Goal: Task Accomplishment & Management: Use online tool/utility

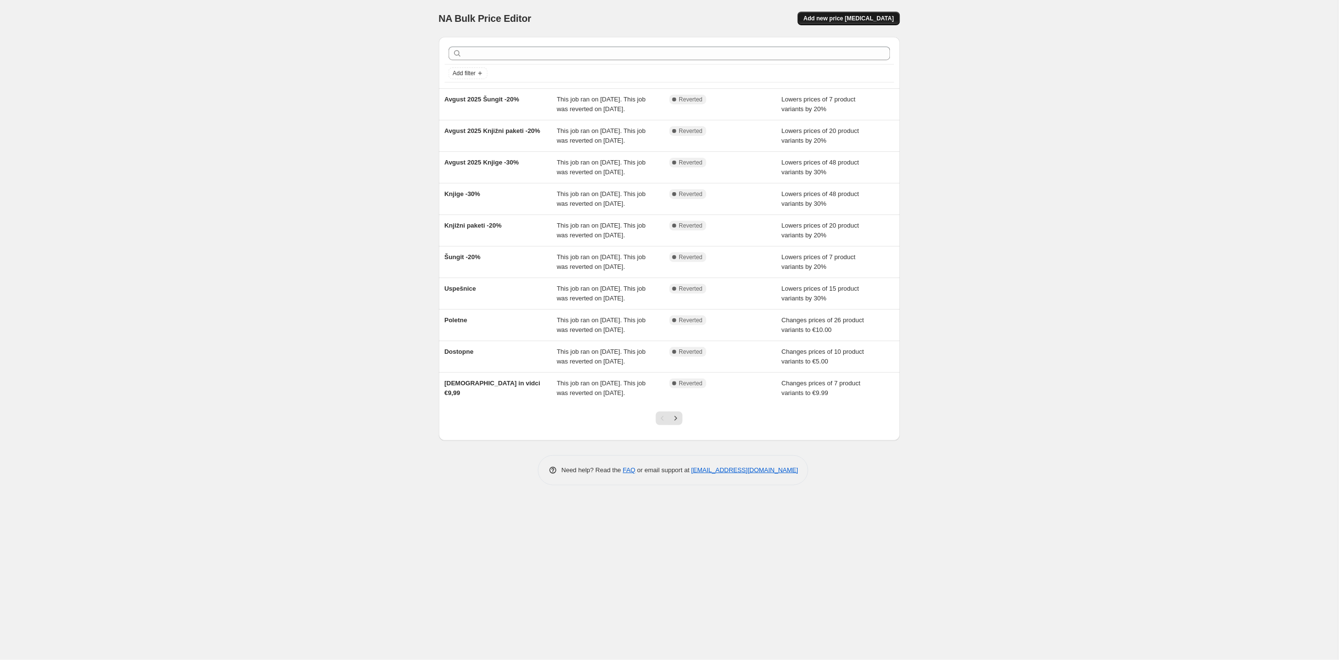
click at [834, 17] on span "Add new price [MEDICAL_DATA]" at bounding box center [848, 19] width 90 height 8
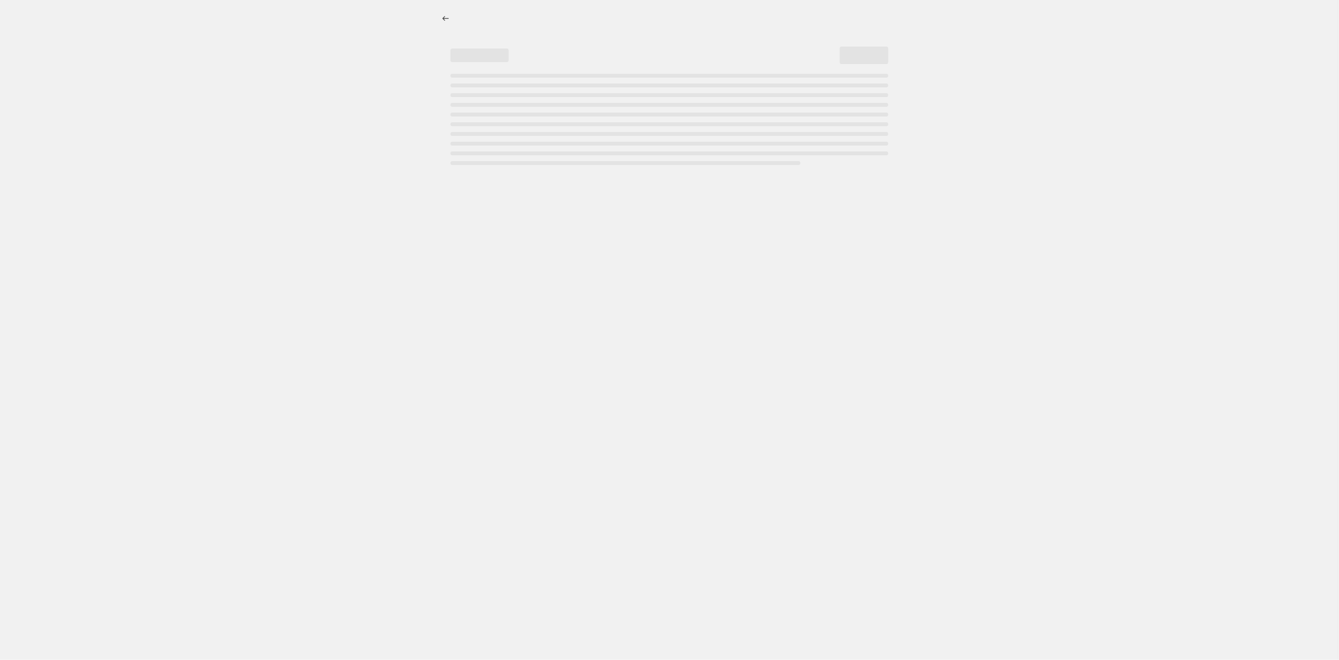
select select "percentage"
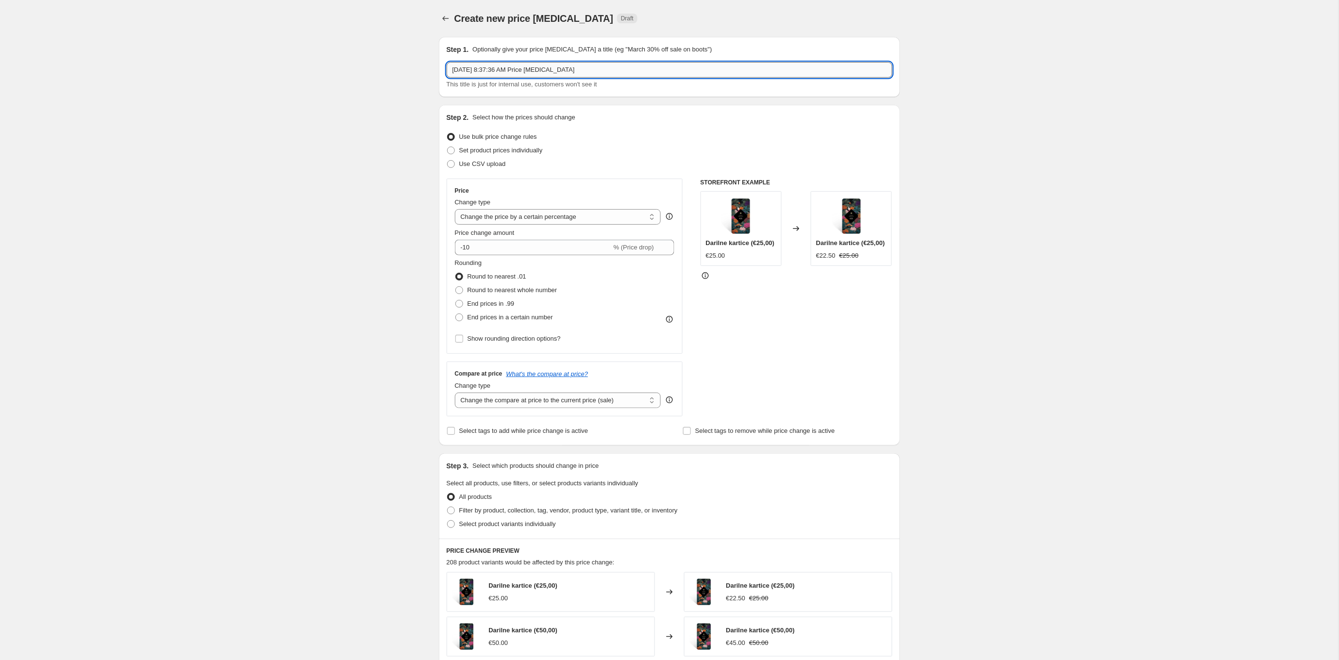
click at [507, 69] on input "[DATE] 8:37:36 AM Price [MEDICAL_DATA]" at bounding box center [670, 70] width 446 height 16
type input "[DEMOGRAPHIC_DATA] -40%"
click at [514, 247] on input "-10" at bounding box center [533, 248] width 157 height 16
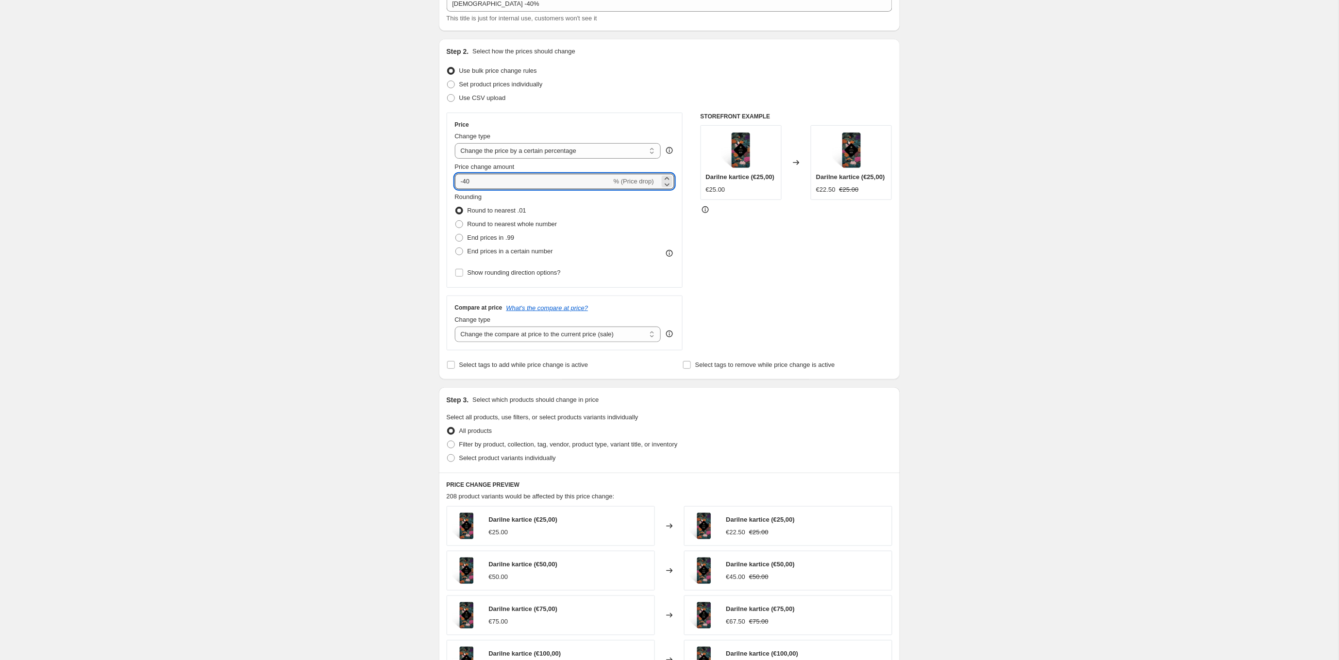
scroll to position [82, 0]
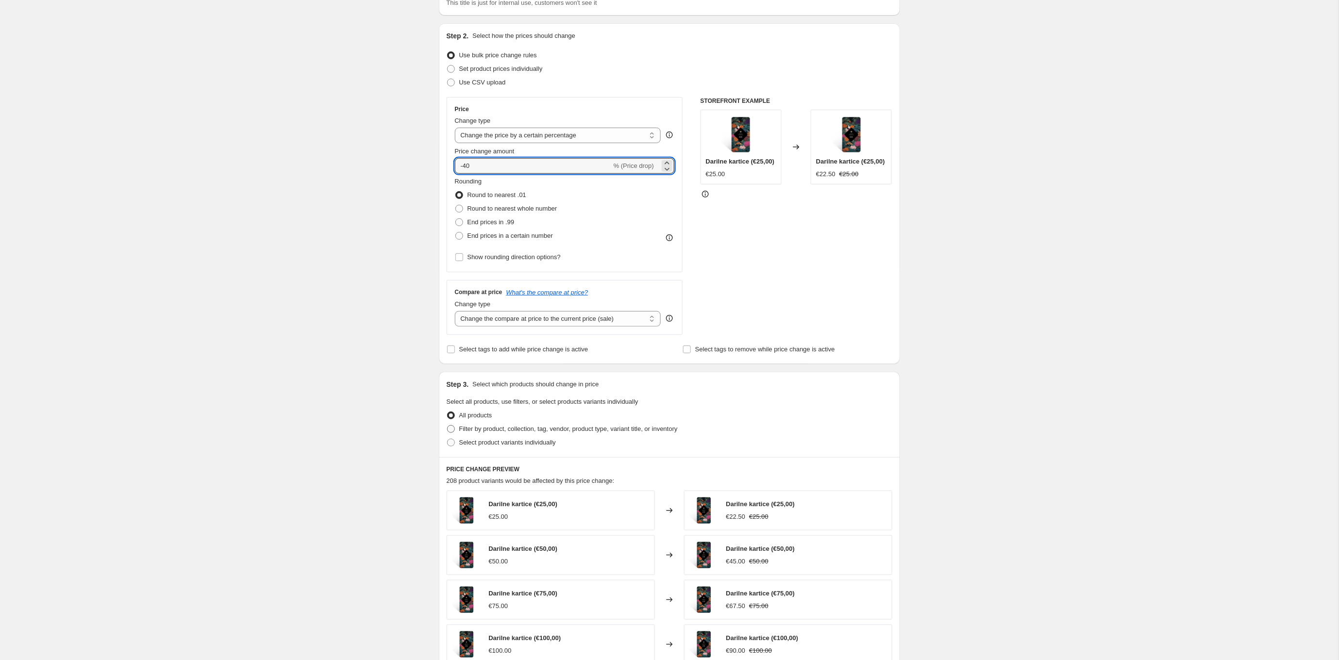
type input "-40"
click at [522, 427] on span "Filter by product, collection, tag, vendor, product type, variant title, or inv…" at bounding box center [568, 428] width 218 height 7
click at [448, 426] on input "Filter by product, collection, tag, vendor, product type, variant title, or inv…" at bounding box center [447, 425] width 0 height 0
radio input "true"
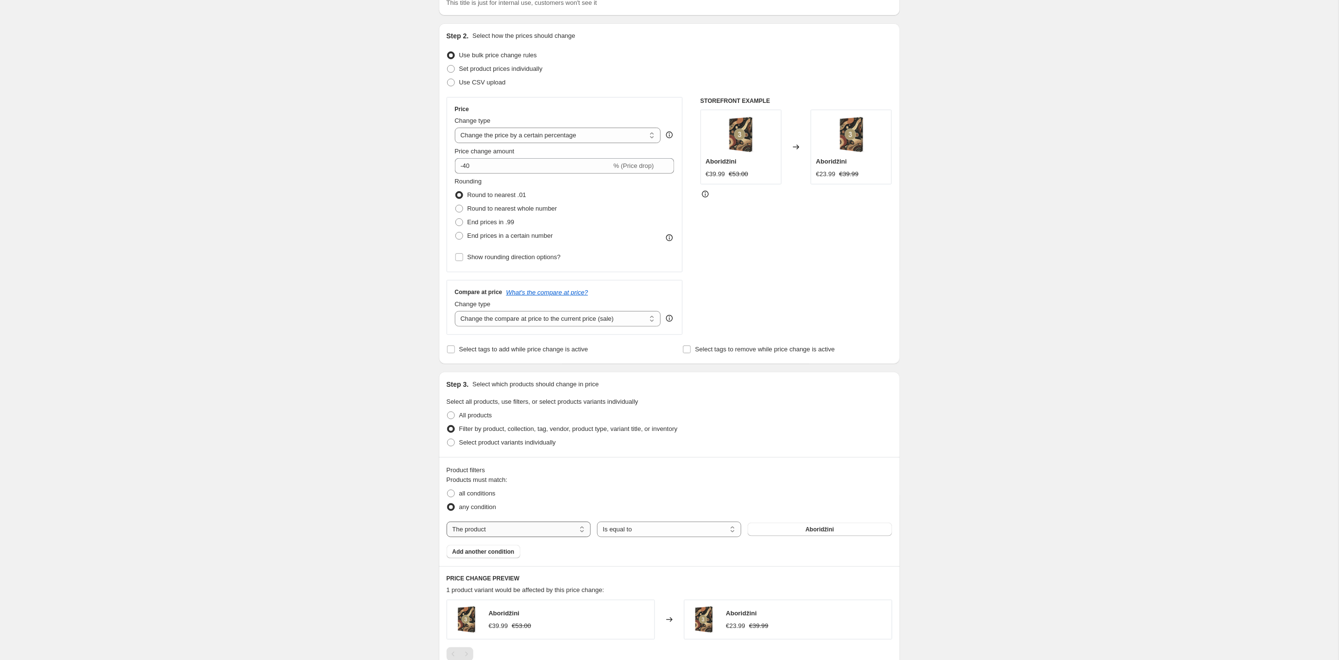
select select "collection"
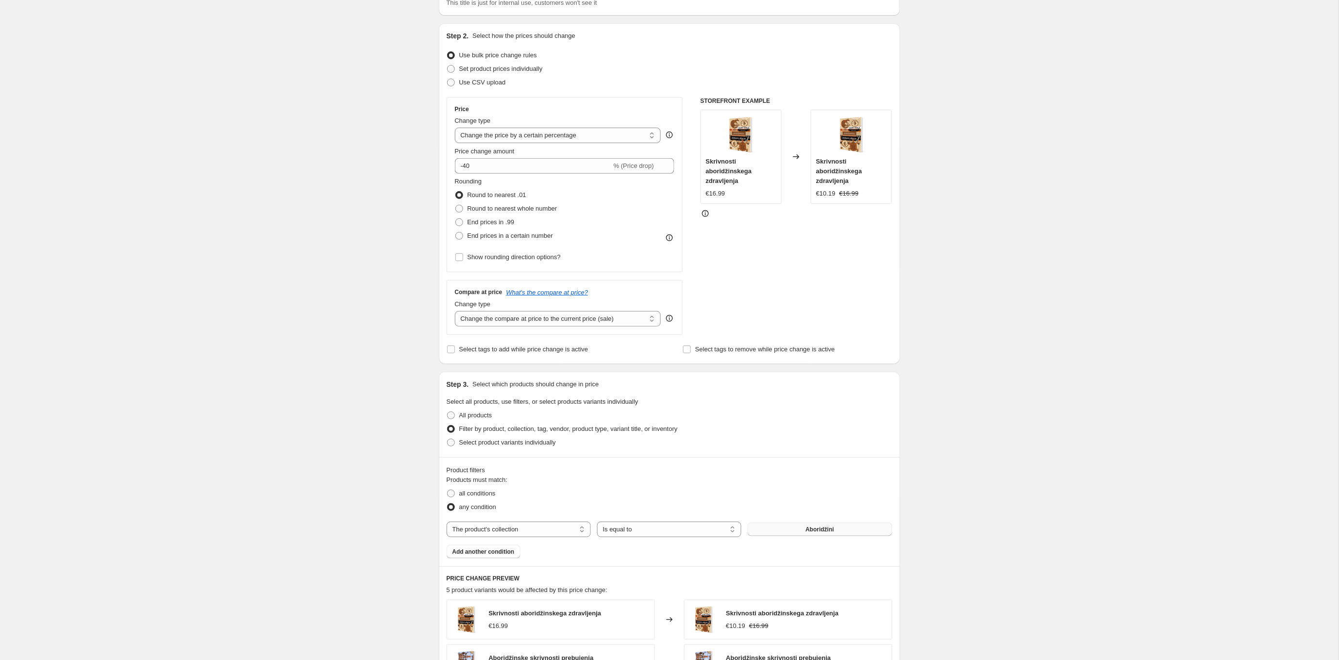
click at [805, 526] on span "Aboridžini" at bounding box center [819, 530] width 29 height 8
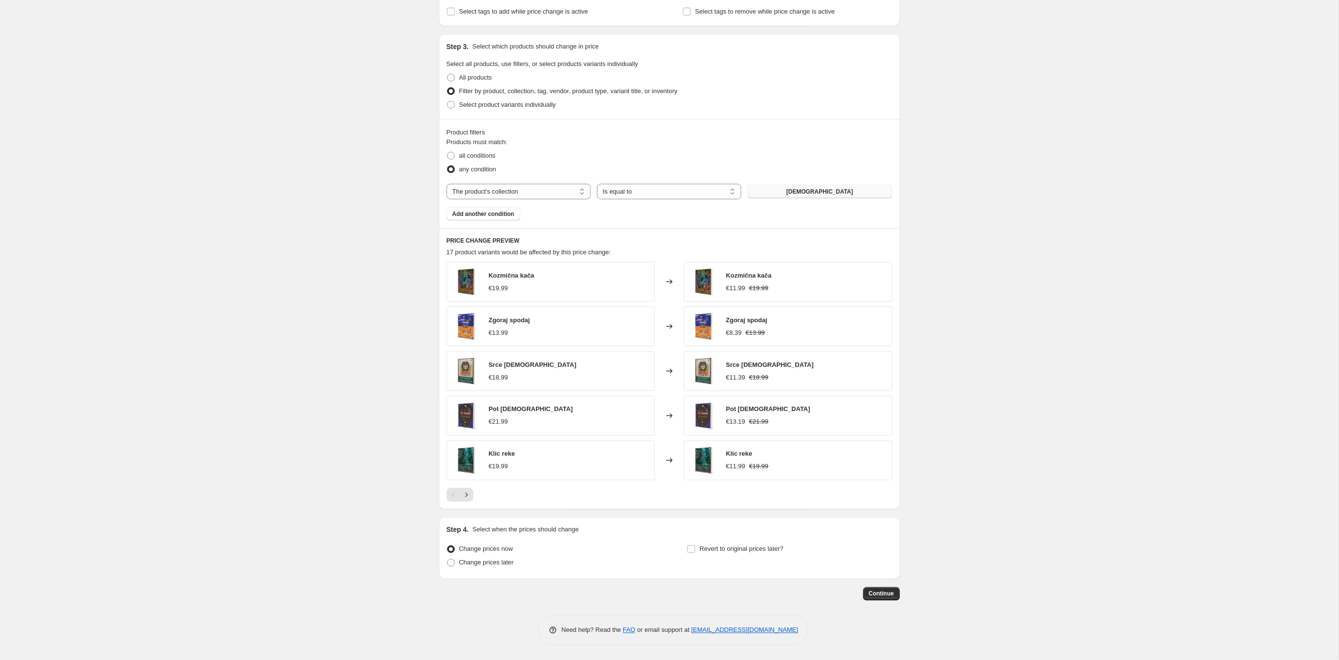
scroll to position [419, 0]
click at [691, 550] on input "Revert to original prices later?" at bounding box center [691, 550] width 8 height 8
checkbox input "true"
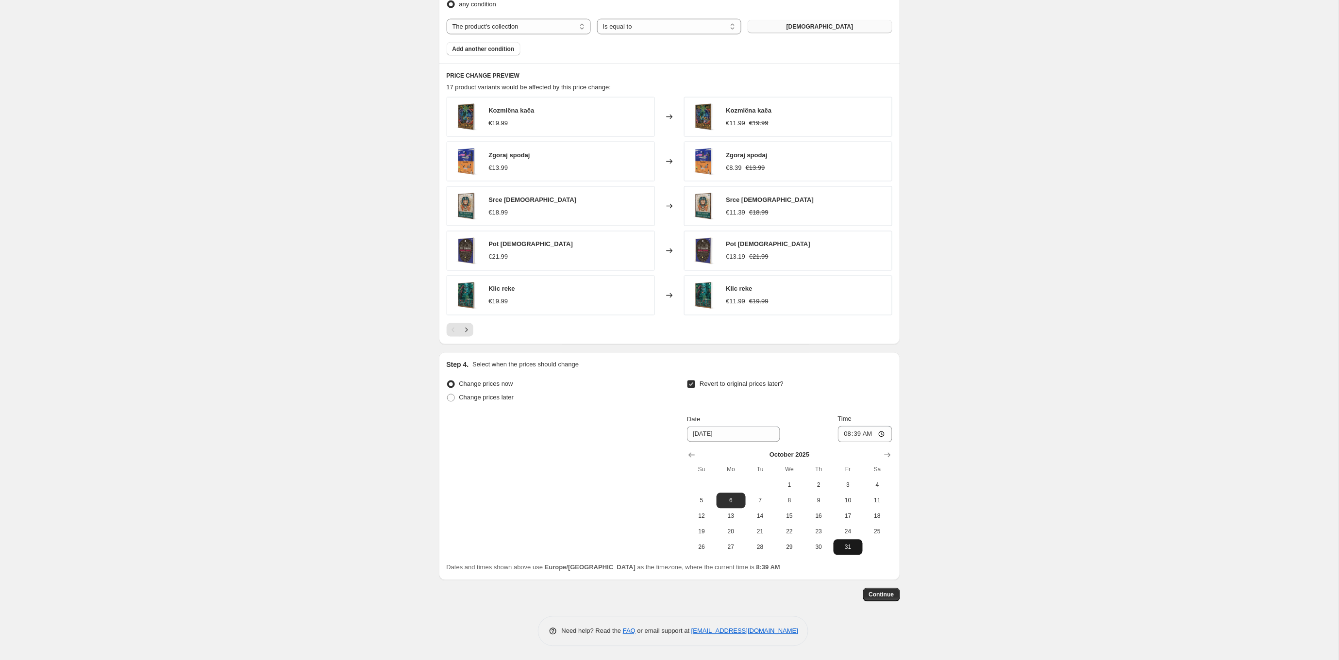
scroll to position [584, 0]
click at [843, 485] on span "3" at bounding box center [847, 486] width 21 height 8
click at [858, 434] on input "08:39" at bounding box center [865, 435] width 54 height 17
click at [875, 493] on button "4" at bounding box center [877, 486] width 29 height 16
type input "[DATE]"
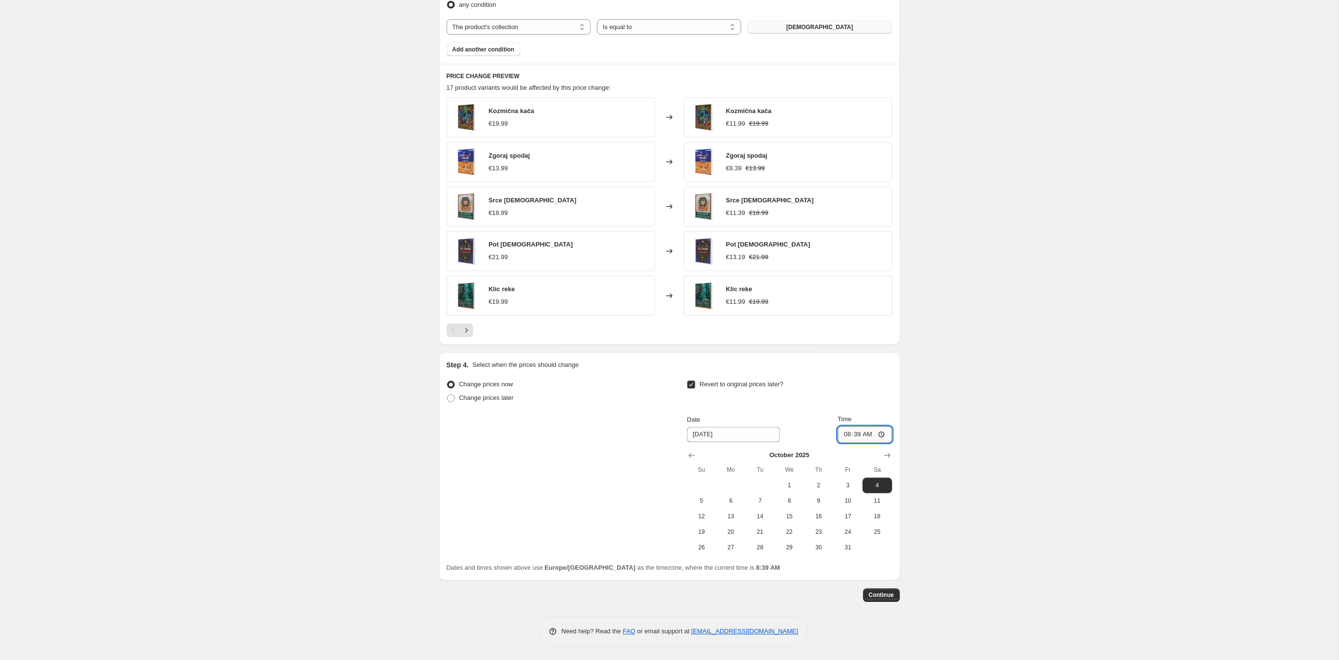
click at [860, 434] on input "08:39" at bounding box center [865, 435] width 54 height 17
type input "01:39"
click at [881, 592] on span "Continue" at bounding box center [881, 596] width 25 height 8
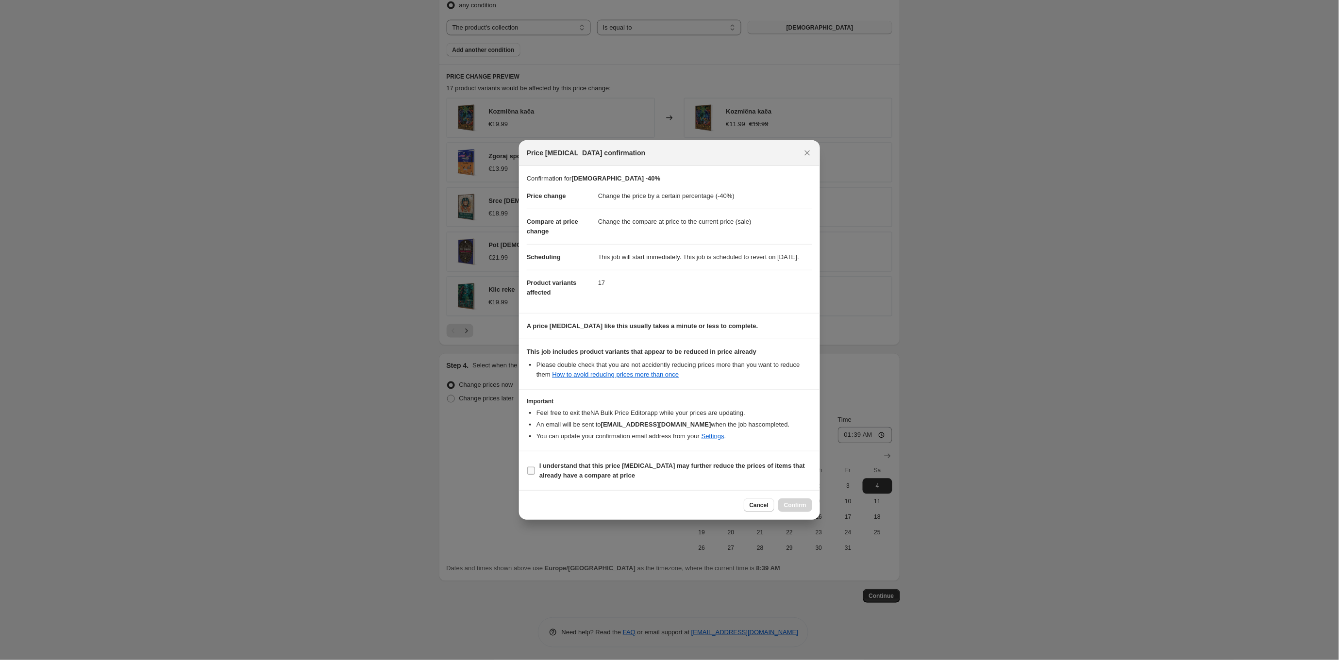
click at [532, 473] on input "I understand that this price [MEDICAL_DATA] may further reduce the prices of it…" at bounding box center [531, 471] width 8 height 8
checkbox input "true"
click at [791, 507] on span "Confirm" at bounding box center [795, 505] width 22 height 8
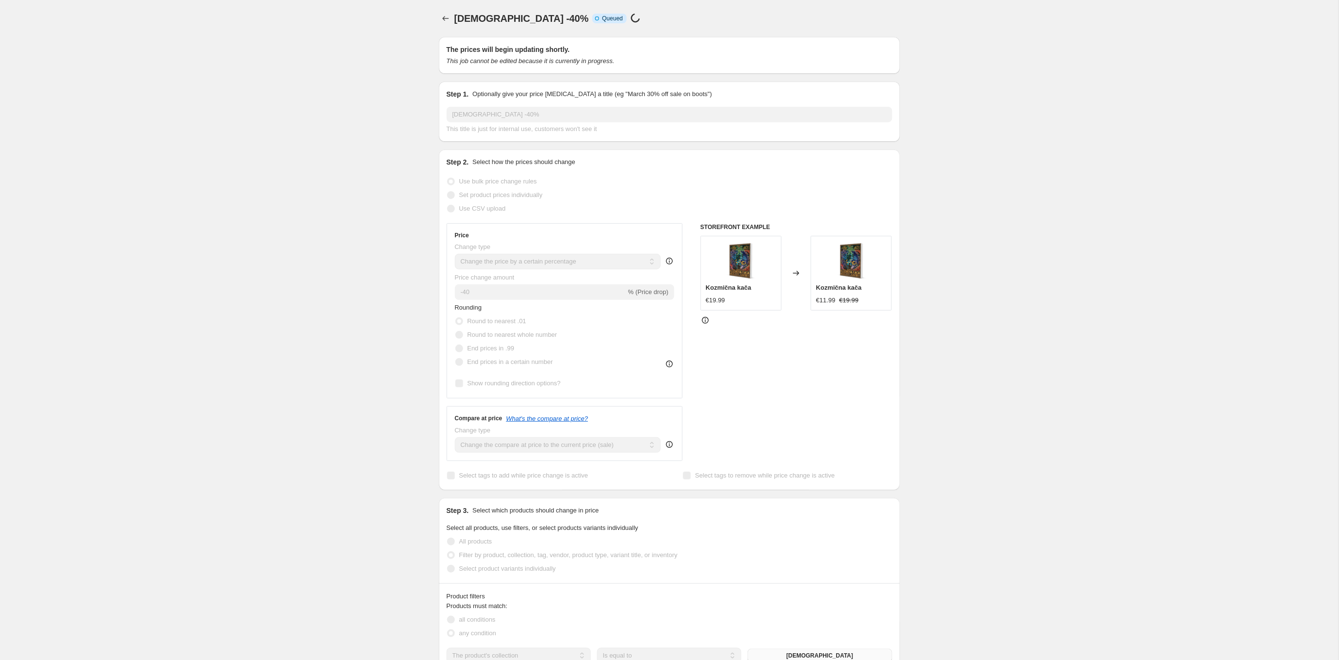
scroll to position [583, 0]
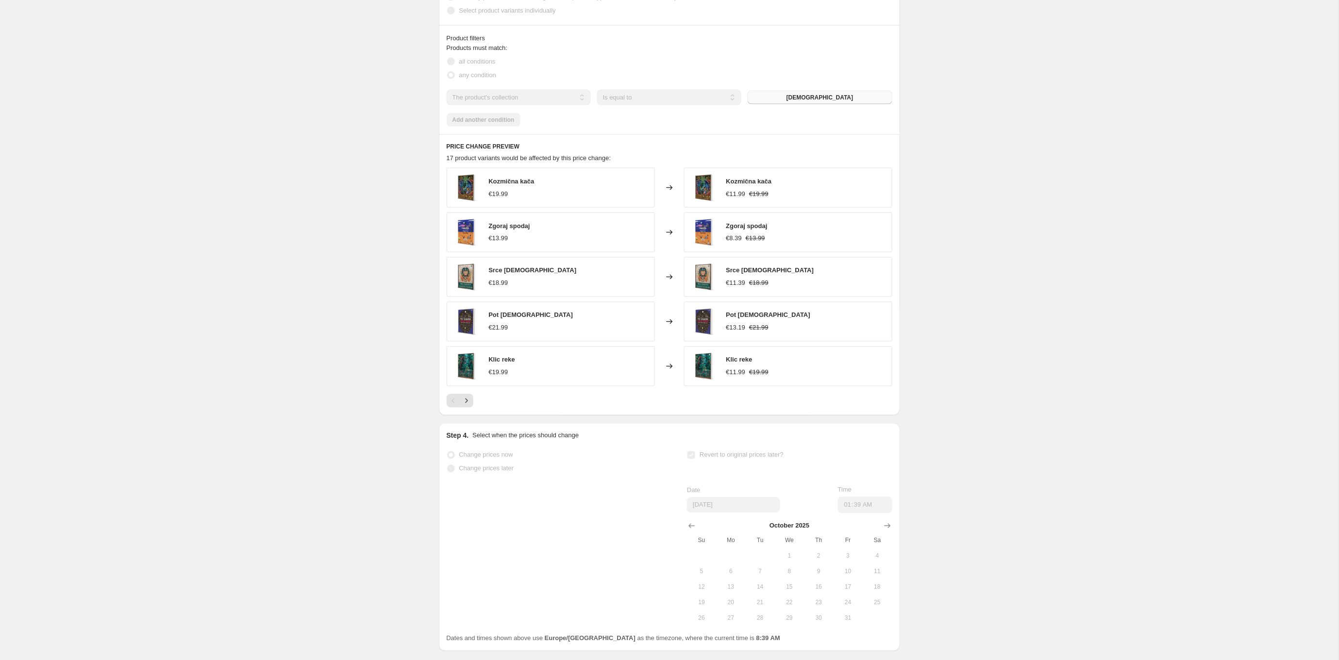
select select "percentage"
select select "collection"
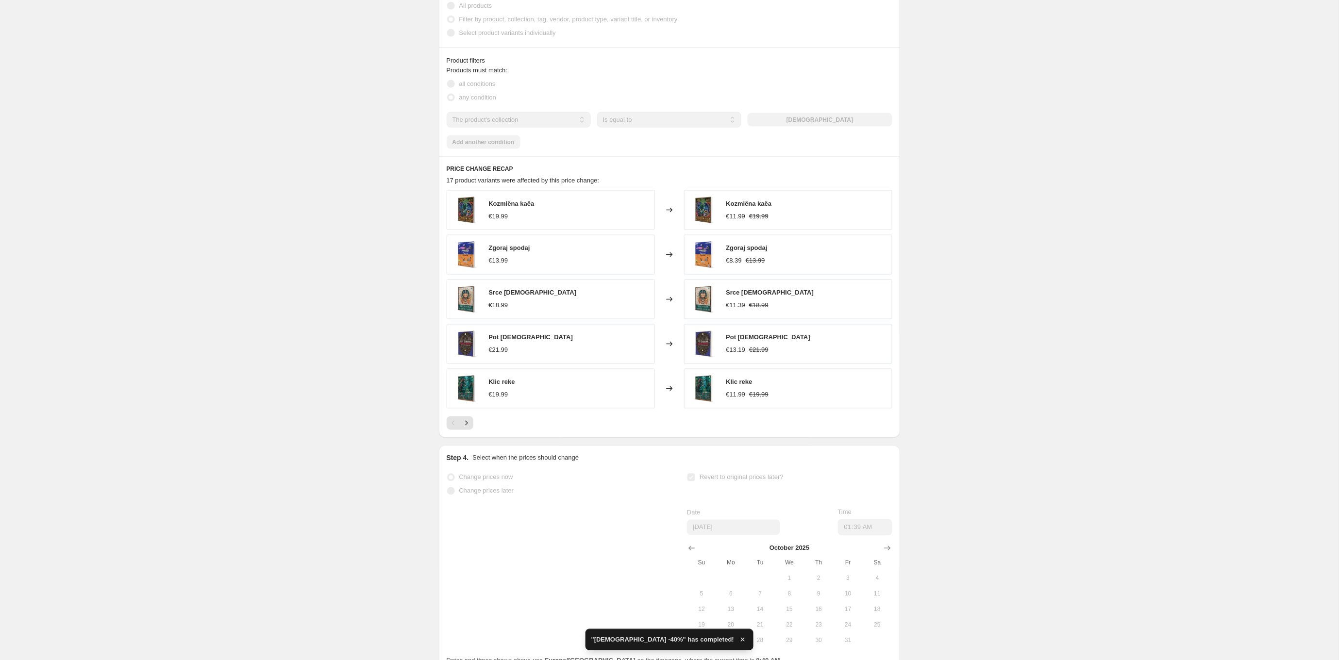
scroll to position [0, 0]
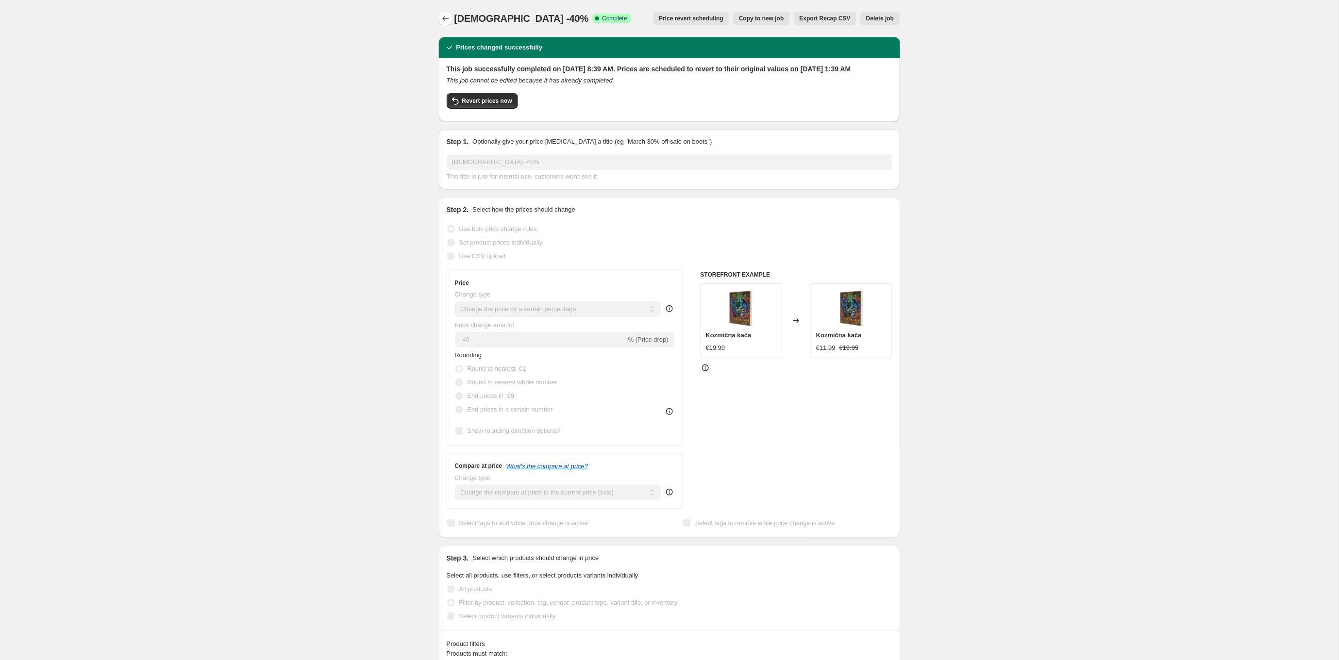
click at [444, 19] on icon "Price change jobs" at bounding box center [446, 19] width 10 height 10
